Goal: Transaction & Acquisition: Obtain resource

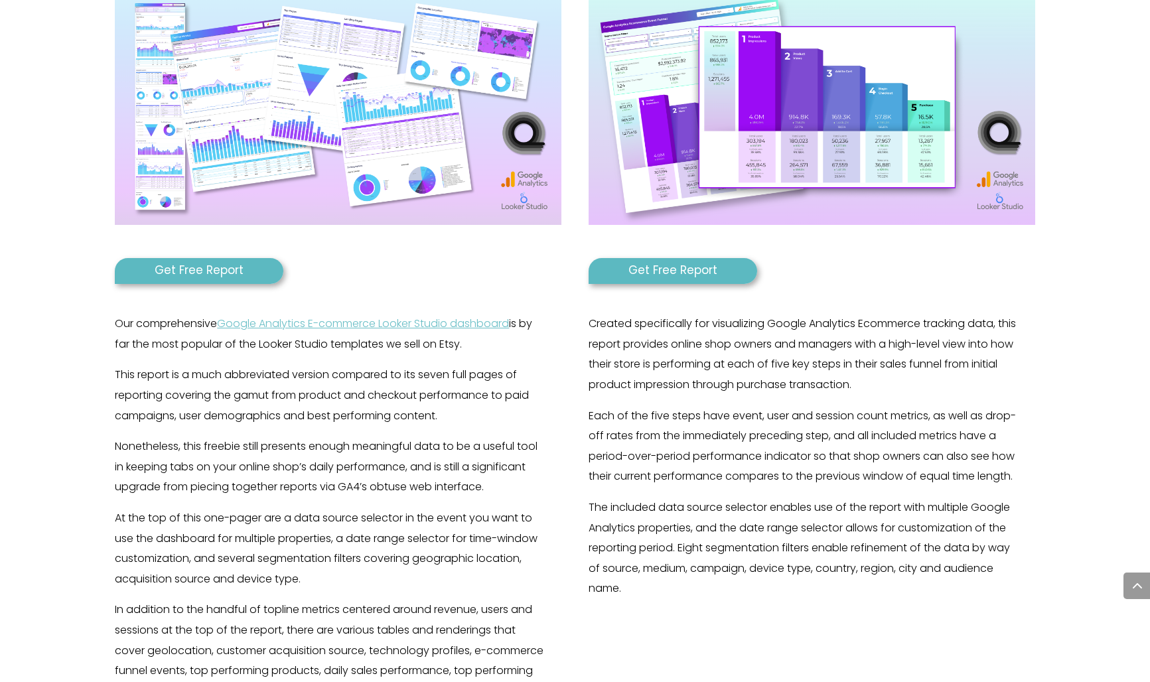
scroll to position [567, 0]
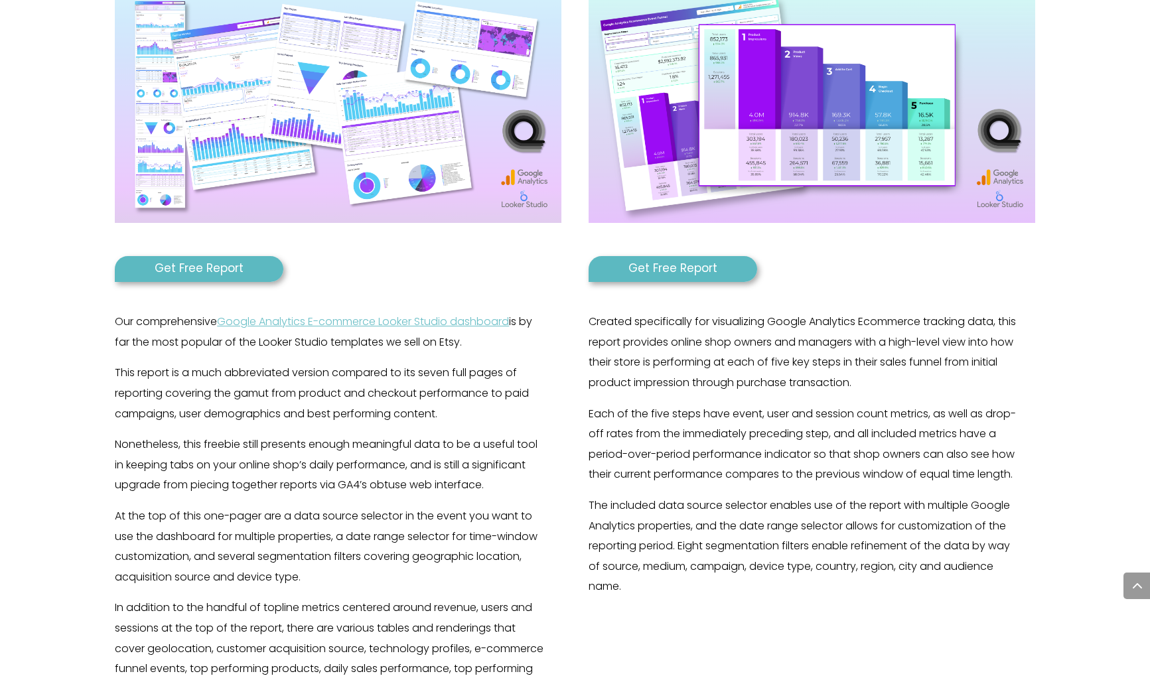
click at [190, 272] on link "Get Free Report" at bounding box center [199, 269] width 169 height 26
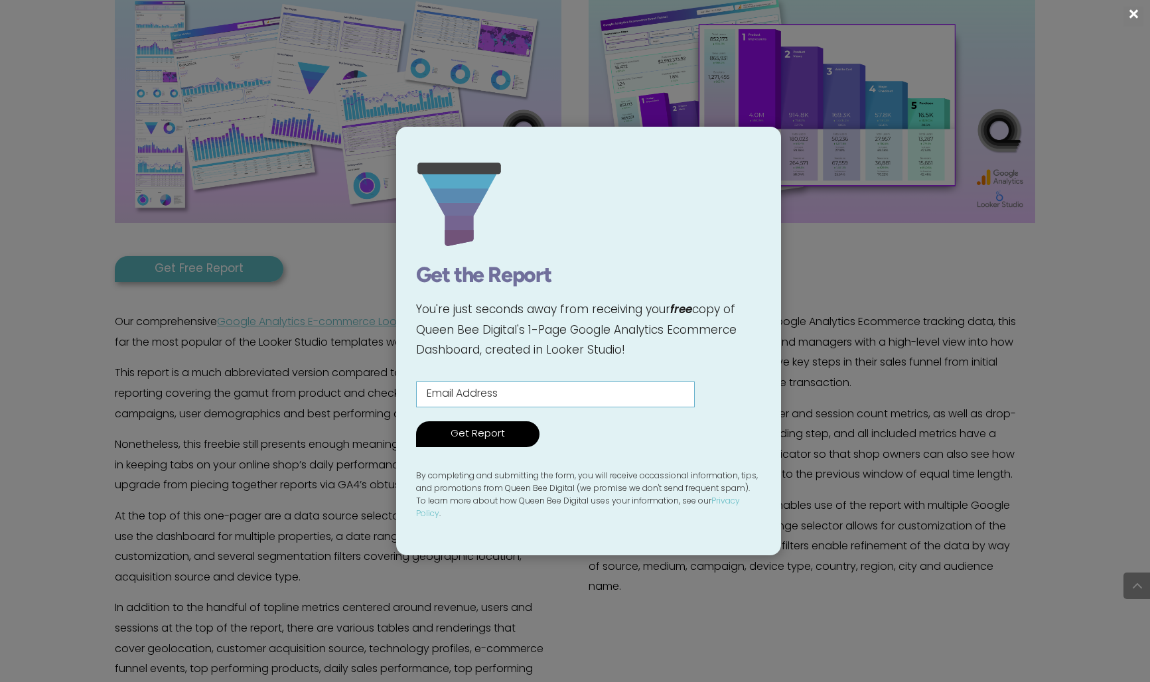
click at [494, 385] on input "Contact form" at bounding box center [555, 395] width 279 height 26
type input "testy@mctesterson.com"
click at [488, 442] on input "Get Report" at bounding box center [477, 434] width 123 height 26
